Goal: Information Seeking & Learning: Find specific fact

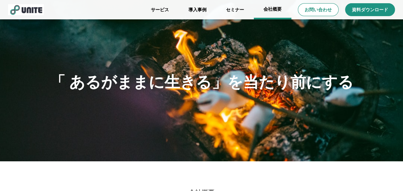
click at [271, 8] on link "会社概要" at bounding box center [273, 9] width 38 height 19
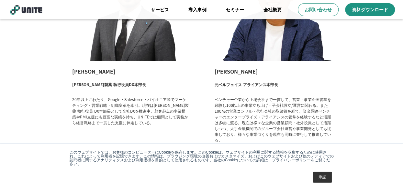
scroll to position [849, 0]
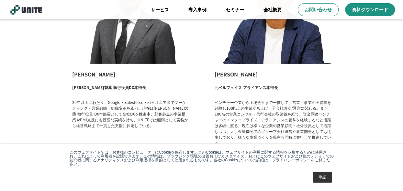
click at [318, 173] on link "承認" at bounding box center [322, 177] width 19 height 11
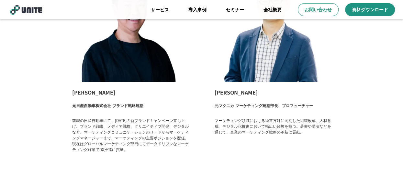
scroll to position [1067, 0]
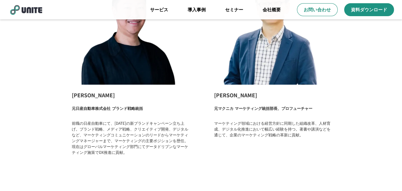
scroll to position [1060, 0]
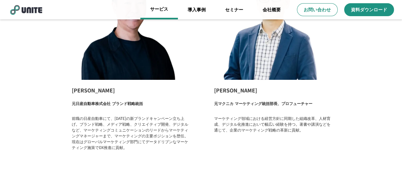
click at [164, 9] on link "サービス" at bounding box center [159, 9] width 38 height 19
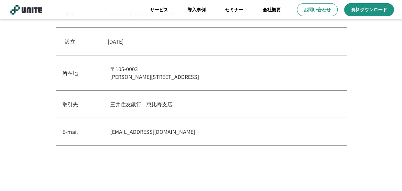
scroll to position [210, 0]
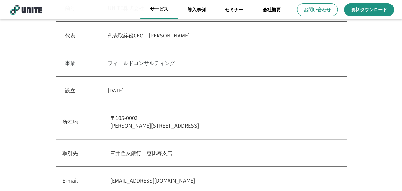
click at [159, 7] on link "サービス" at bounding box center [159, 9] width 38 height 19
click at [199, 11] on link "導入事例" at bounding box center [197, 9] width 38 height 19
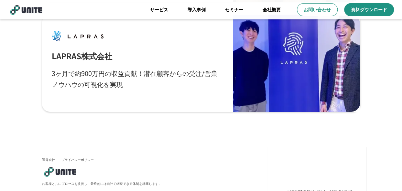
scroll to position [984, 0]
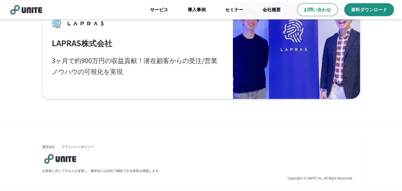
click at [78, 7] on header "サービス 導入事例 セミナー 会社概要 お問い合わせ 資料ダウンロード dehaze" at bounding box center [201, 9] width 402 height 19
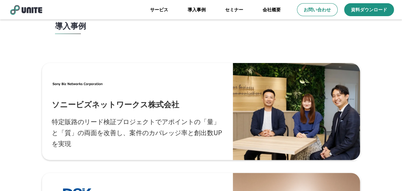
scroll to position [0, 0]
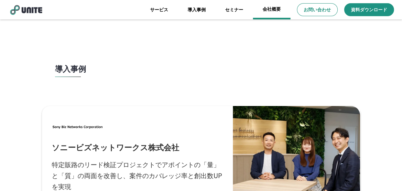
click at [277, 8] on link "会社概要" at bounding box center [272, 9] width 38 height 19
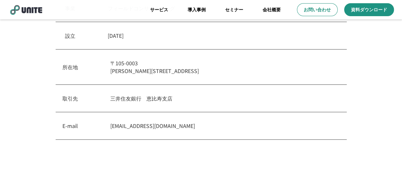
scroll to position [261, 0]
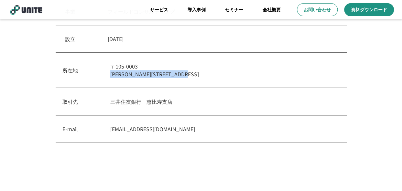
drag, startPoint x: 104, startPoint y: 76, endPoint x: 223, endPoint y: 75, distance: 119.3
click at [223, 75] on div "所在地 〒105-0003 東京都港区西新橋1-18-6　クロスオフィス内幸町" at bounding box center [201, 70] width 291 height 35
copy p "[PERSON_NAME][STREET_ADDRESS]"
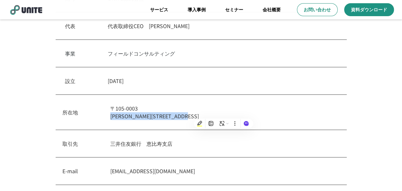
scroll to position [210, 0]
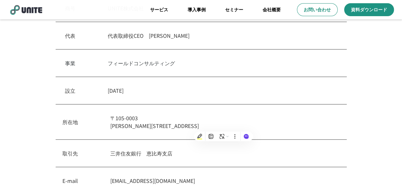
click at [190, 102] on div "設立　 2018年2月20日" at bounding box center [201, 90] width 291 height 27
drag, startPoint x: 174, startPoint y: 125, endPoint x: 225, endPoint y: 127, distance: 50.8
click at [225, 127] on p "〒105-0003 東京都港区西新橋1-18-6　クロスオフィス内幸町" at bounding box center [225, 122] width 230 height 16
copy p "クロスオフィス内幸町"
